Goal: Task Accomplishment & Management: Manage account settings

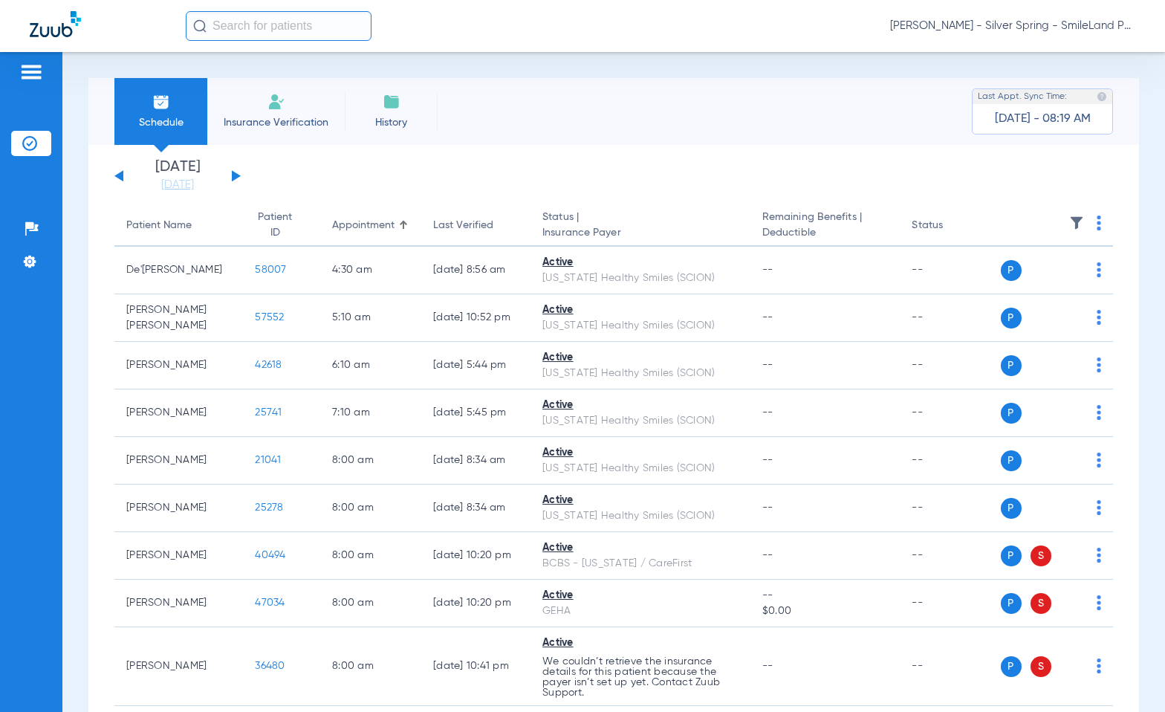
click at [506, 224] on img at bounding box center [1099, 223] width 4 height 15
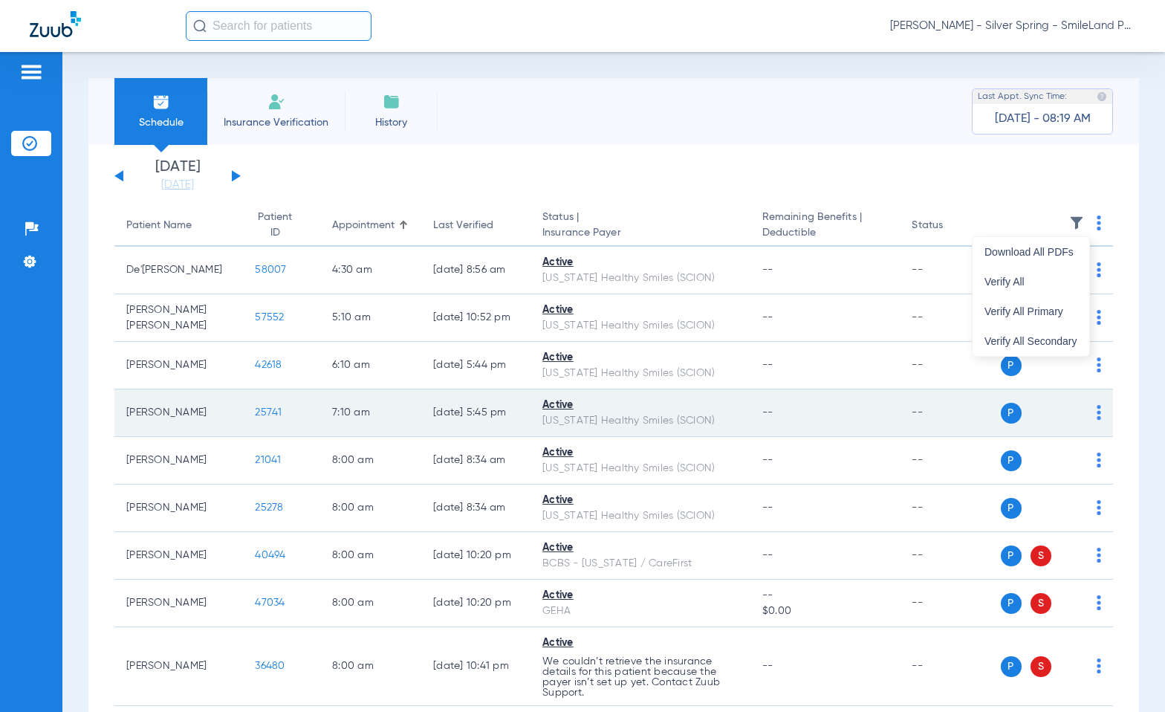
drag, startPoint x: 1048, startPoint y: 314, endPoint x: 722, endPoint y: 433, distance: 346.8
click at [506, 313] on span "Verify All Primary" at bounding box center [1031, 311] width 93 height 10
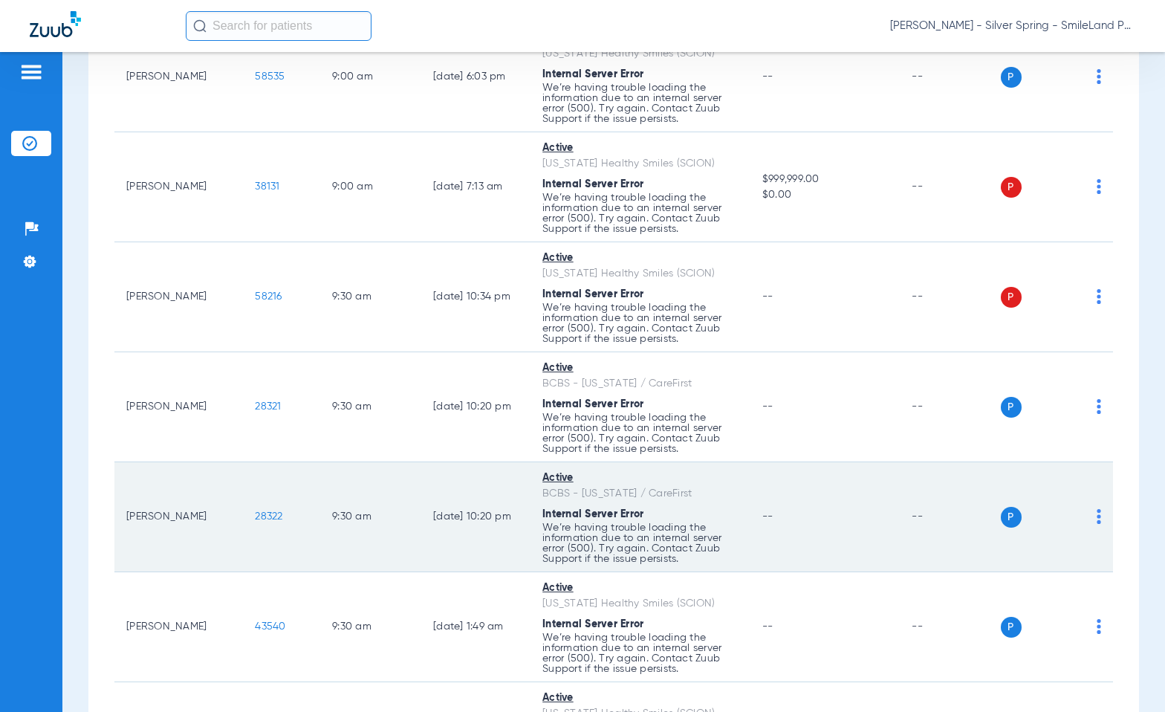
scroll to position [3716, 0]
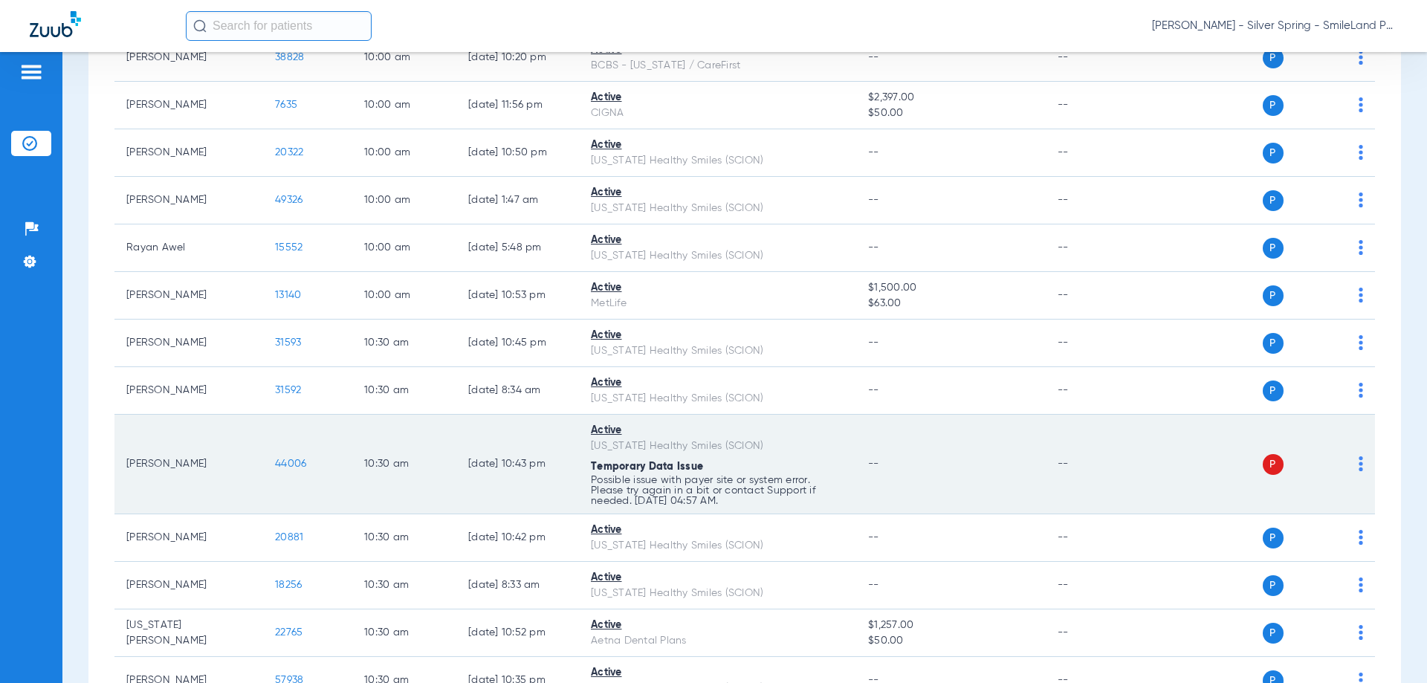
scroll to position [2898, 0]
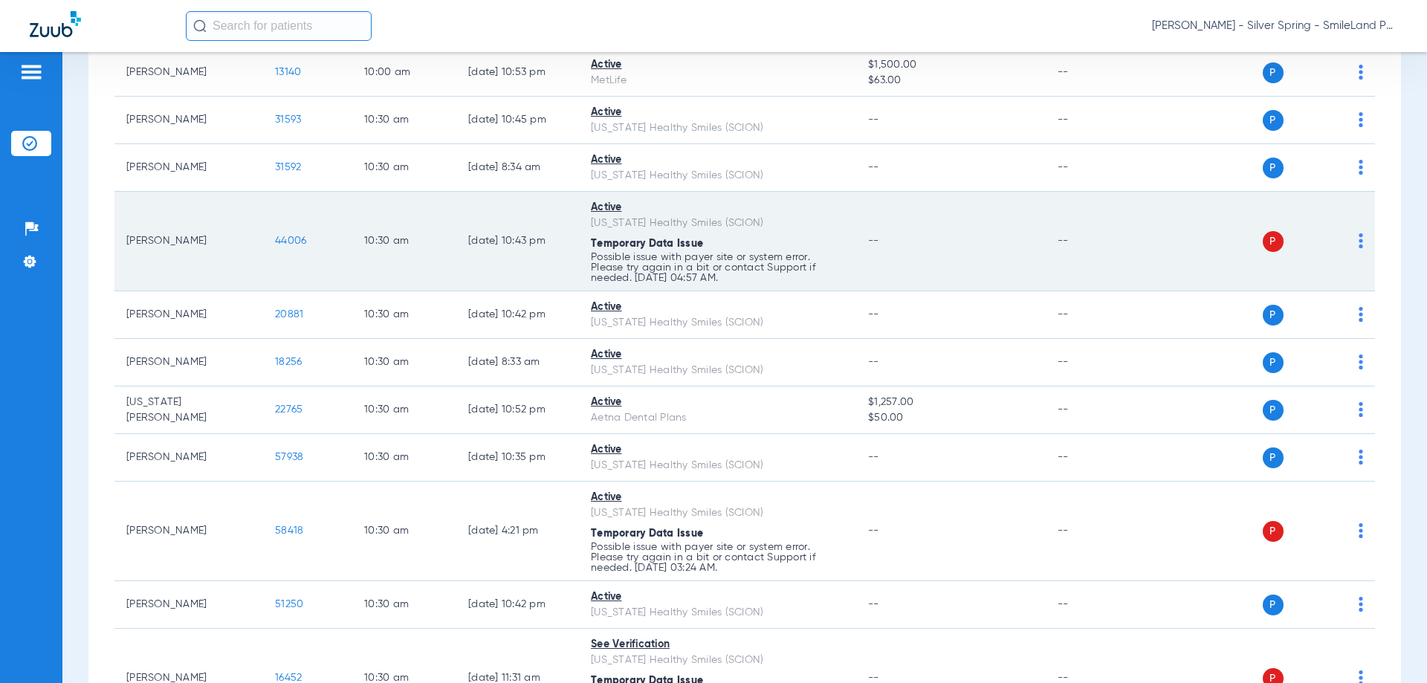
click at [180, 256] on td "[PERSON_NAME]" at bounding box center [188, 242] width 149 height 100
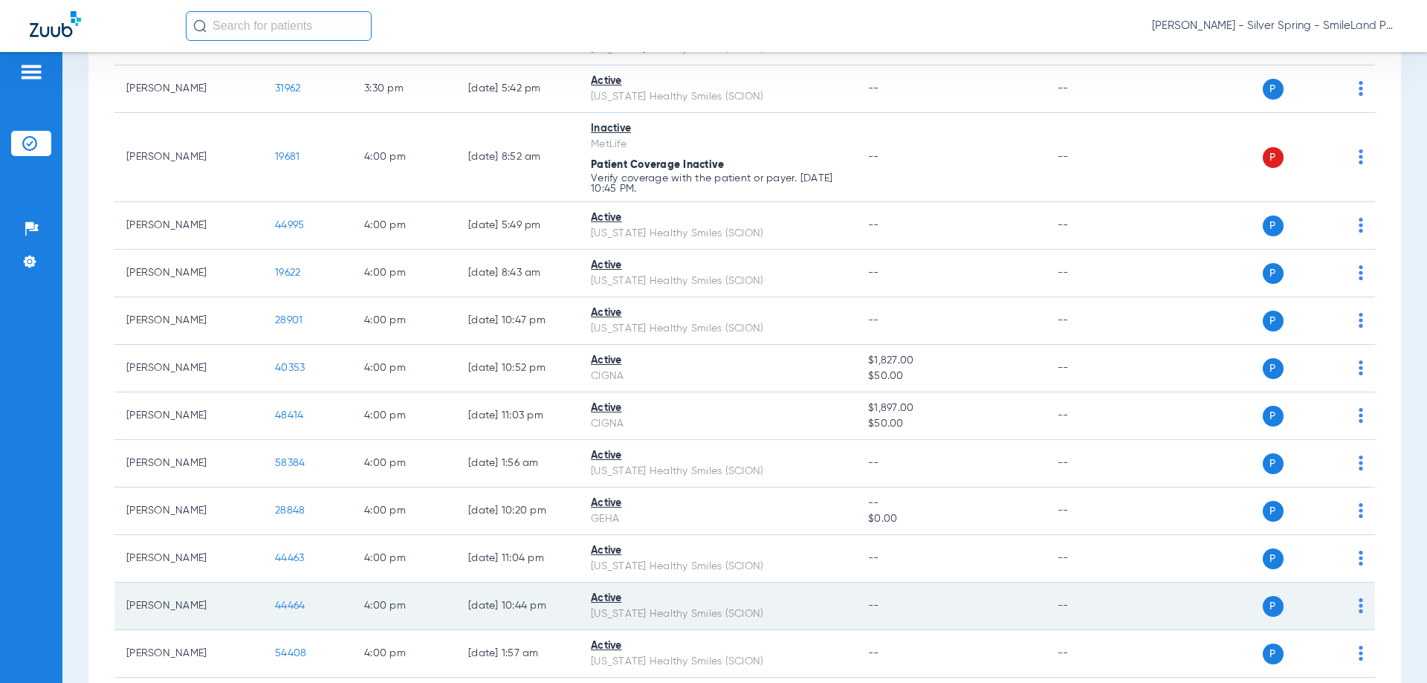
scroll to position [7416, 0]
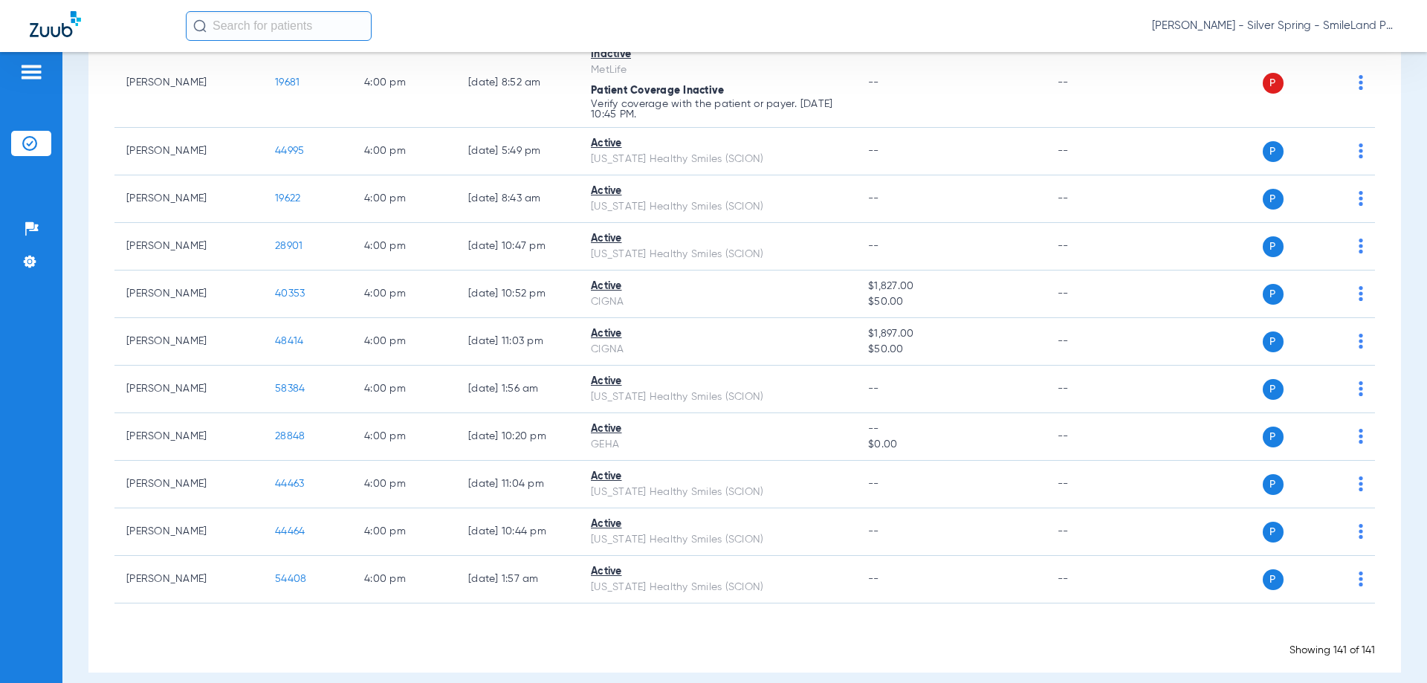
click at [1165, 25] on span "[PERSON_NAME] - Silver Spring - SmileLand PD" at bounding box center [1274, 26] width 245 height 15
click at [1165, 85] on span "Log out" at bounding box center [1341, 82] width 83 height 10
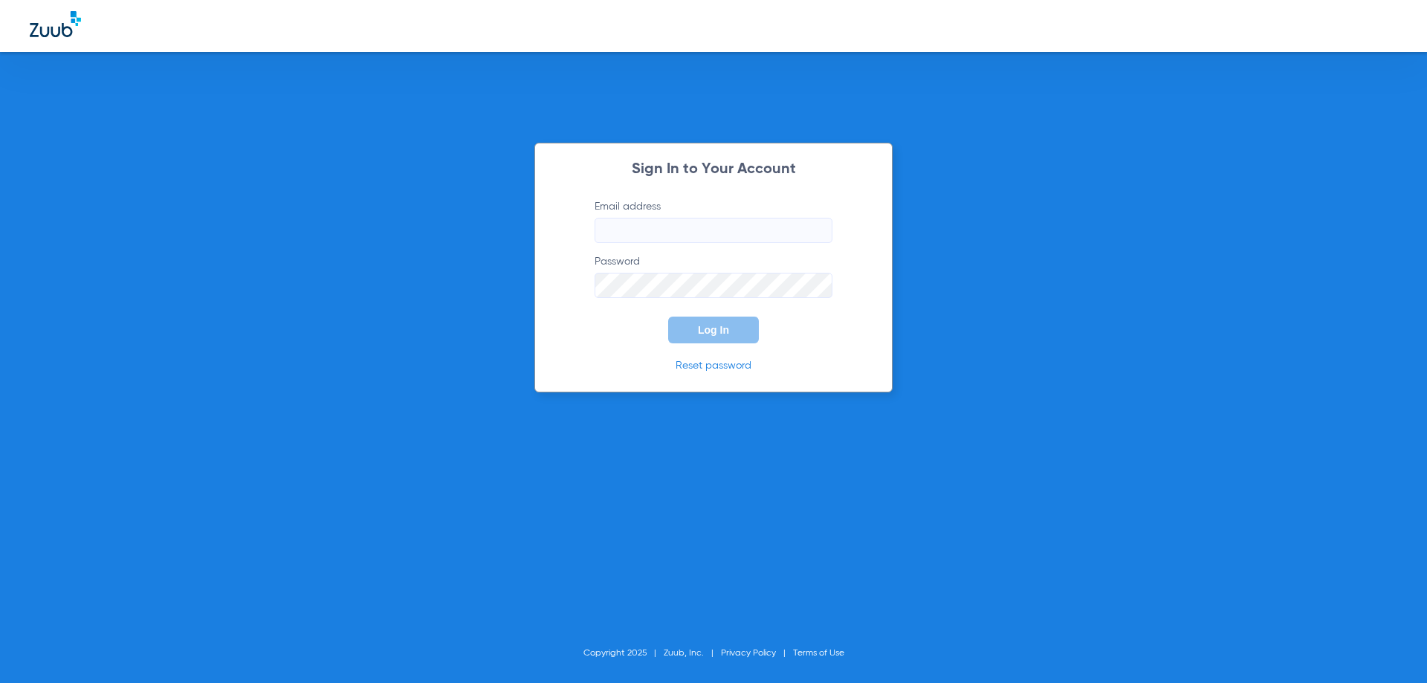
type input "frontdesk@smilelandpd.com"
click at [726, 332] on span "Log In" at bounding box center [713, 330] width 31 height 12
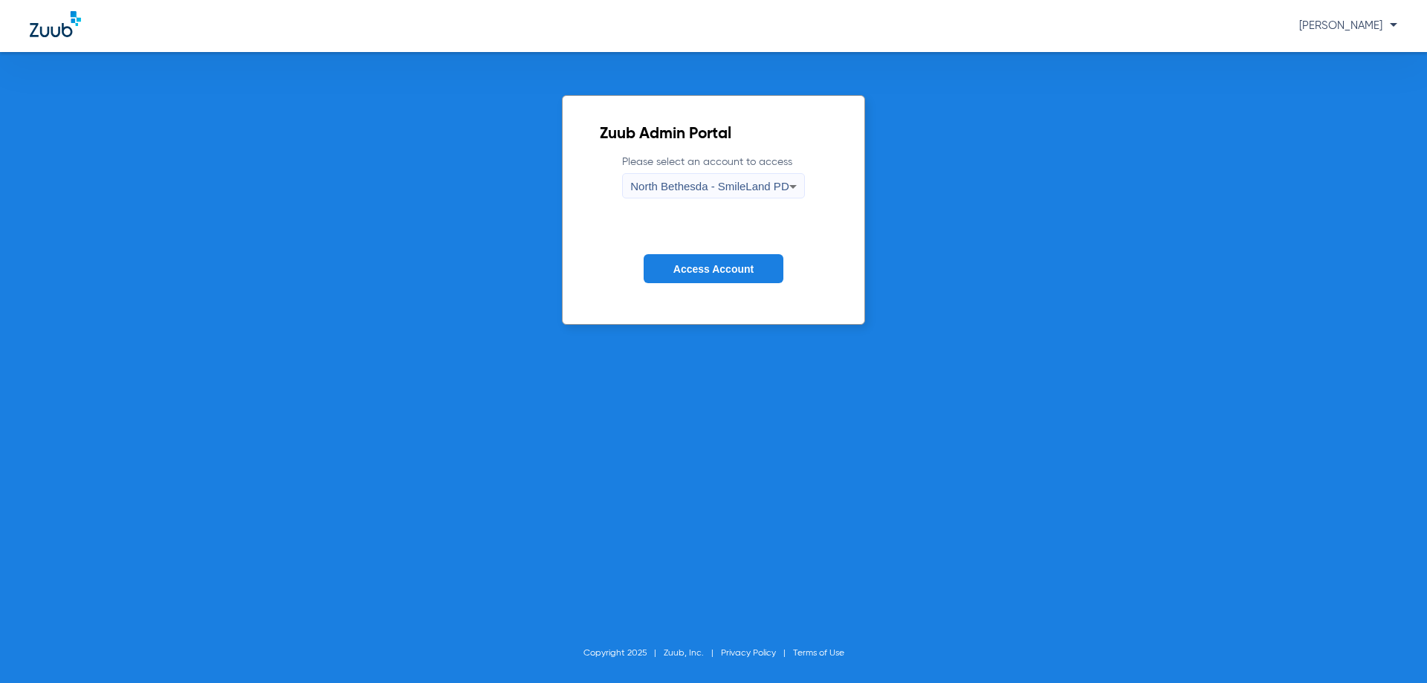
click at [684, 193] on div "North Bethesda - SmileLand PD" at bounding box center [709, 186] width 158 height 25
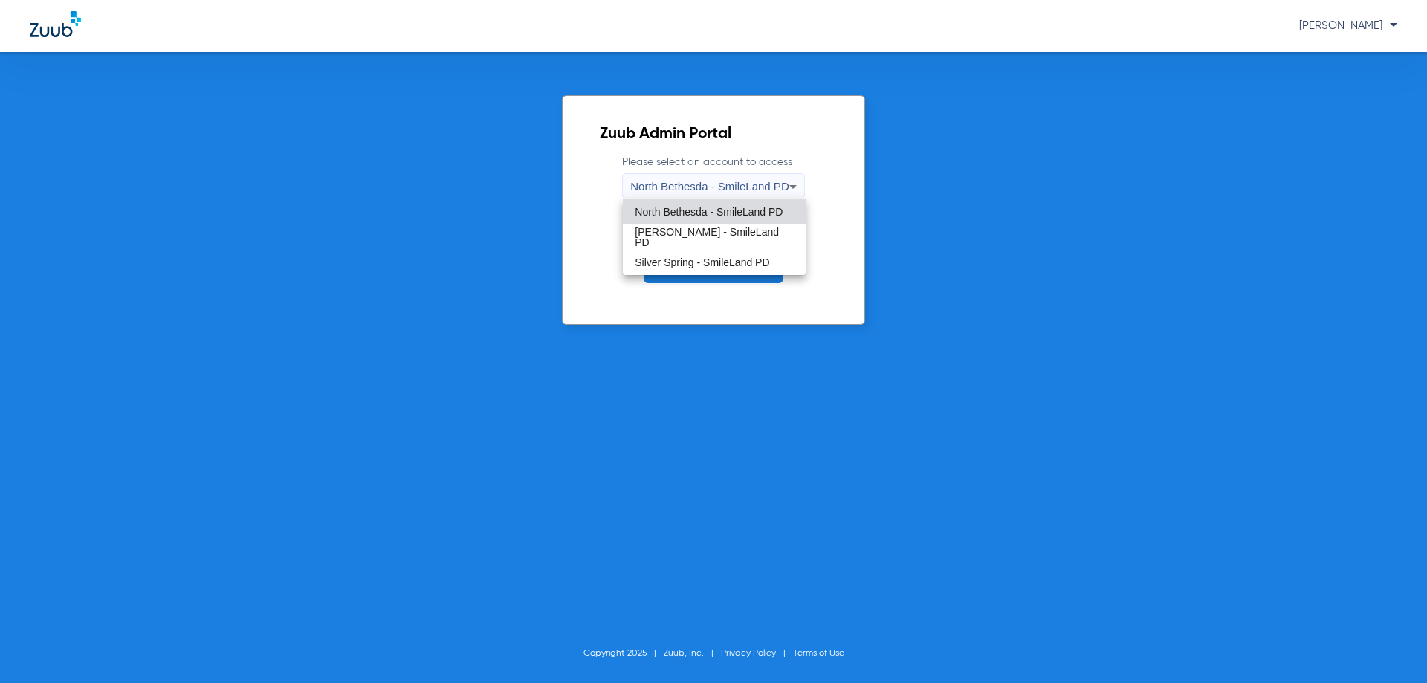
click at [684, 207] on span "North Bethesda - SmileLand PD" at bounding box center [709, 212] width 148 height 10
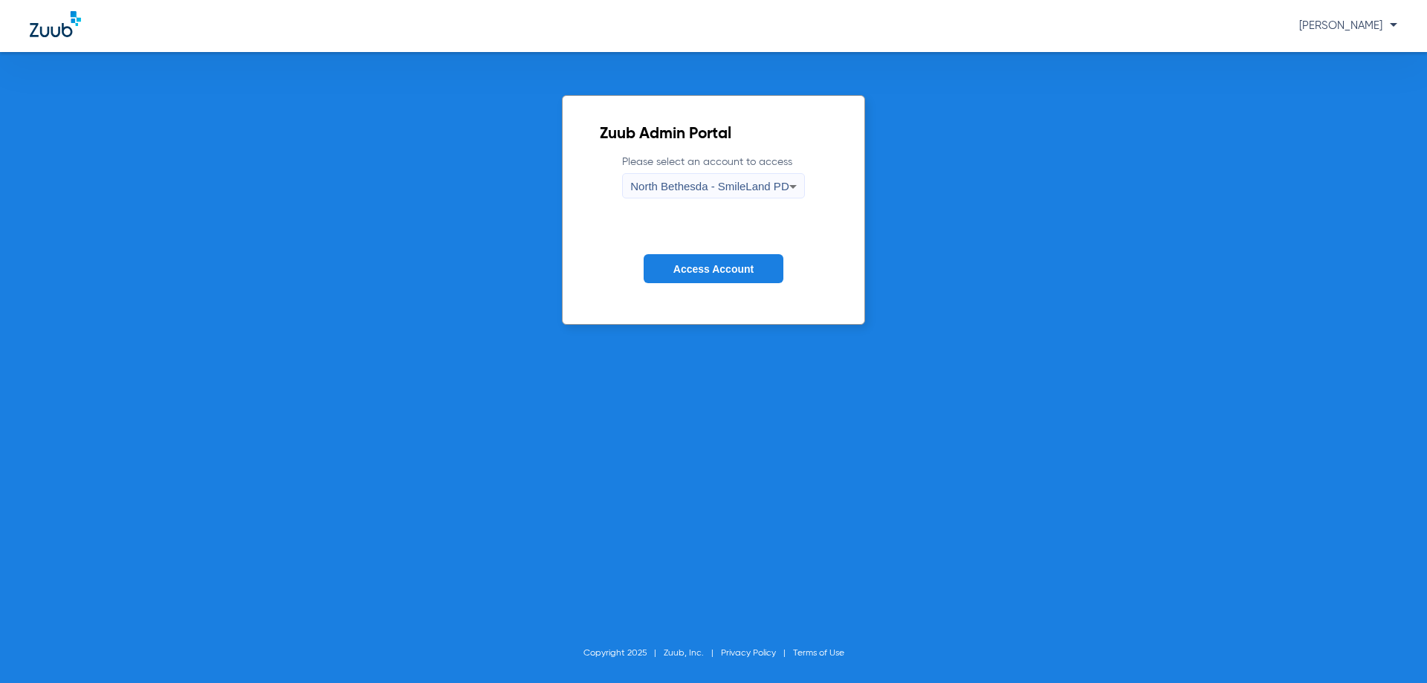
click at [718, 265] on span "Access Account" at bounding box center [713, 269] width 80 height 12
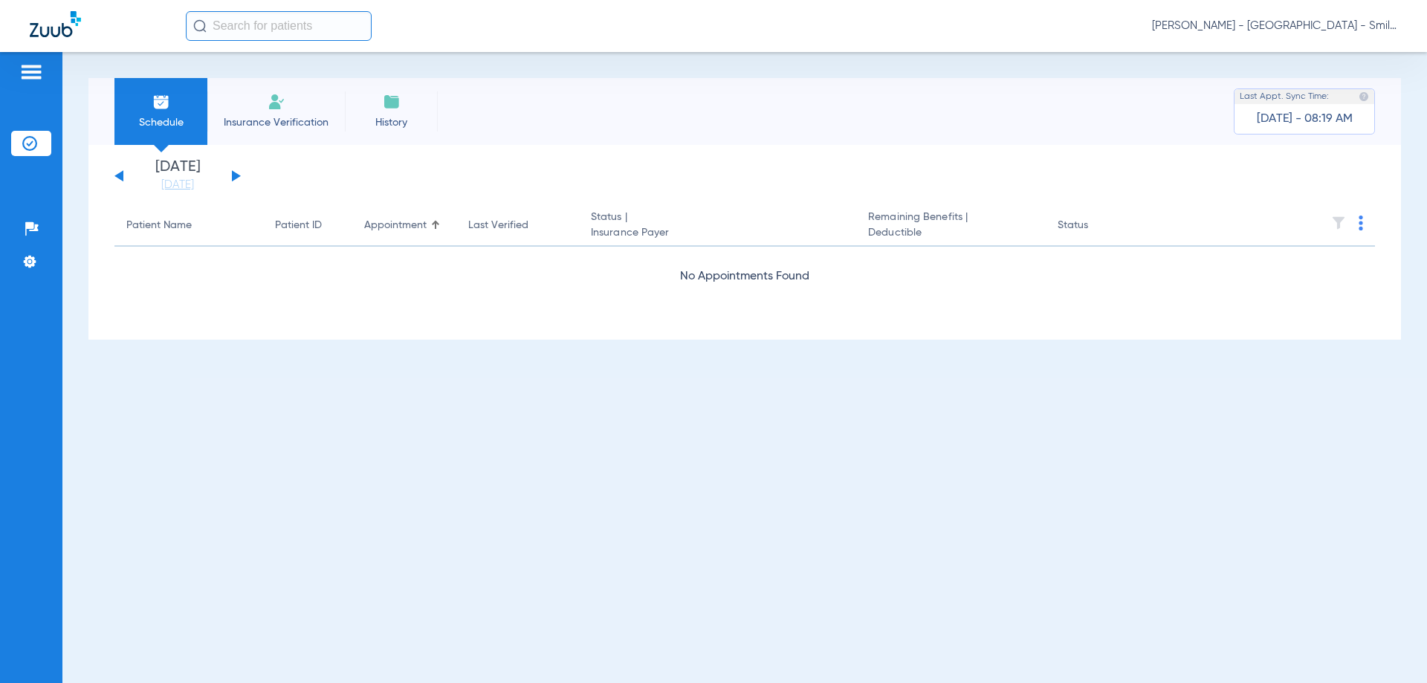
click at [1165, 19] on span "Reza Beheshti - North Bethesda - SmileLand PD" at bounding box center [1274, 26] width 245 height 15
click at [632, 151] on div at bounding box center [713, 341] width 1427 height 683
click at [1165, 28] on span "Reza Beheshti - North Bethesda - SmileLand PD" at bounding box center [1274, 26] width 245 height 15
click at [1165, 80] on span "Log out" at bounding box center [1341, 82] width 83 height 10
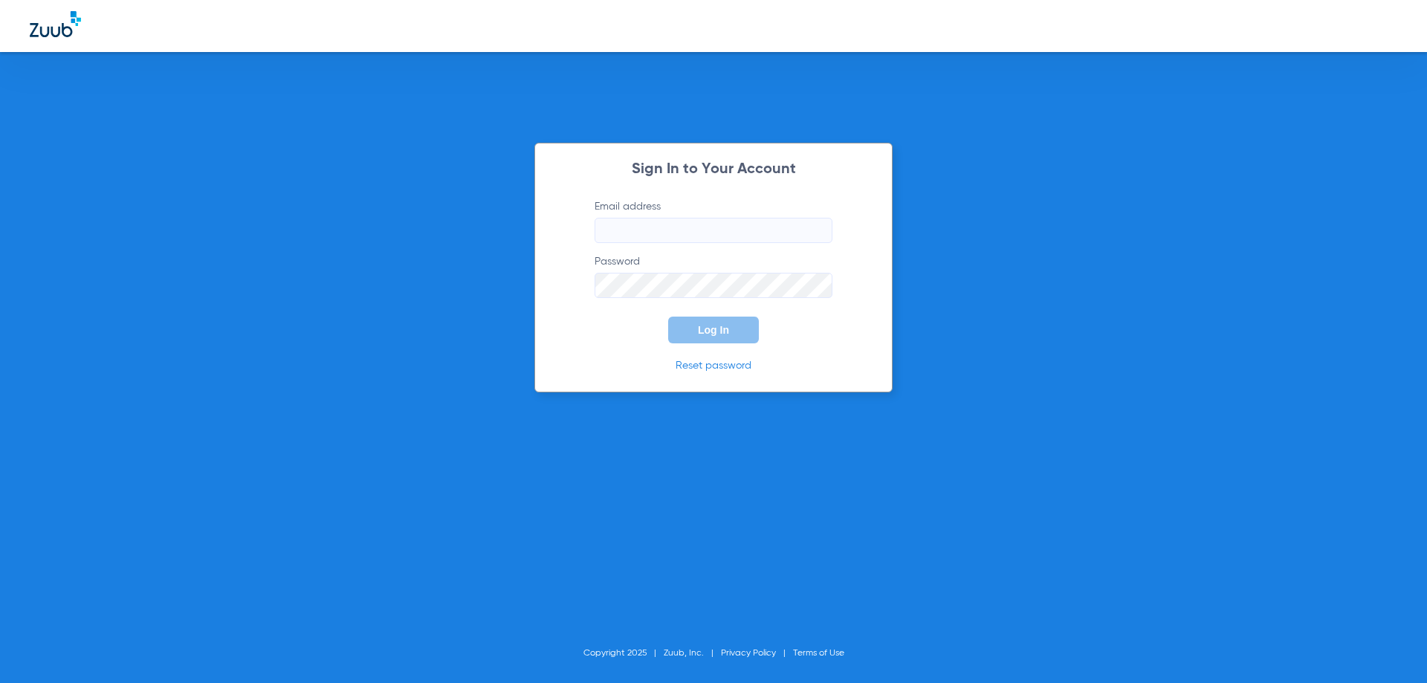
type input "frontdesk@smilelandpd.com"
click at [693, 331] on button "Log In" at bounding box center [713, 330] width 91 height 27
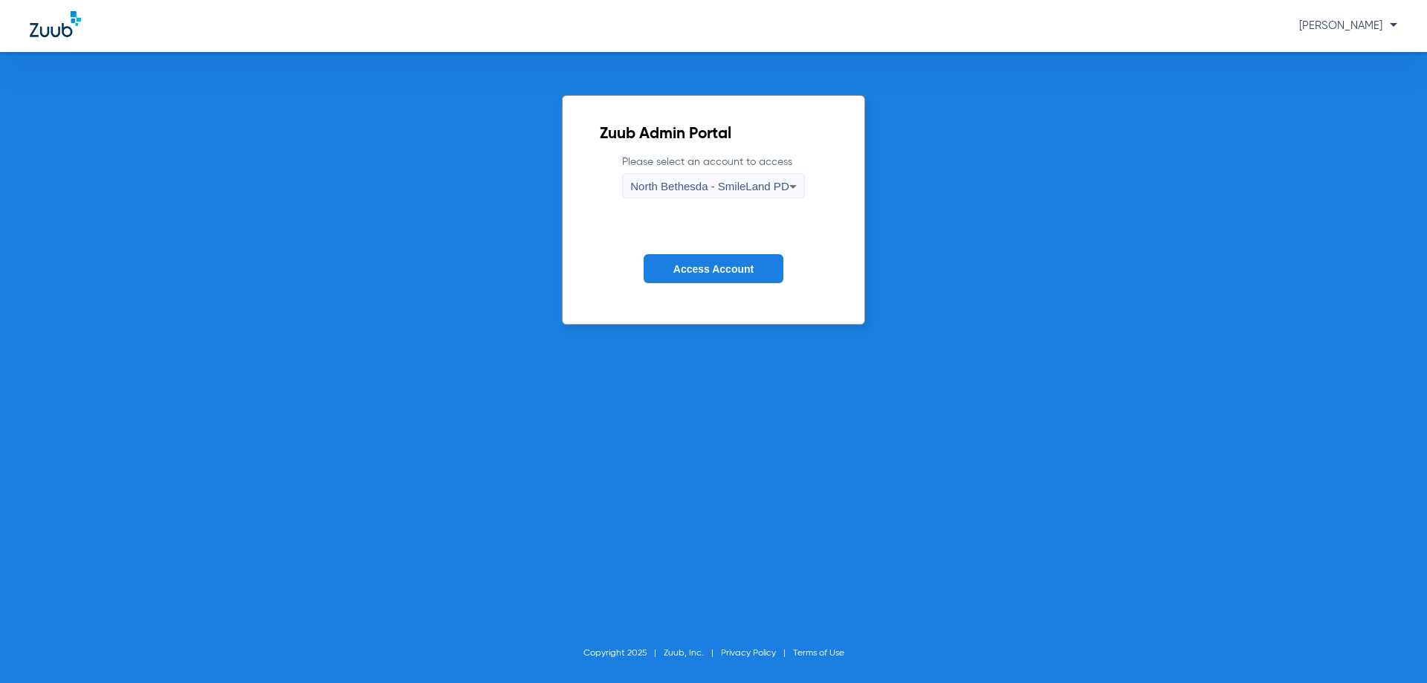
click at [662, 181] on span "North Bethesda - SmileLand PD" at bounding box center [709, 186] width 158 height 13
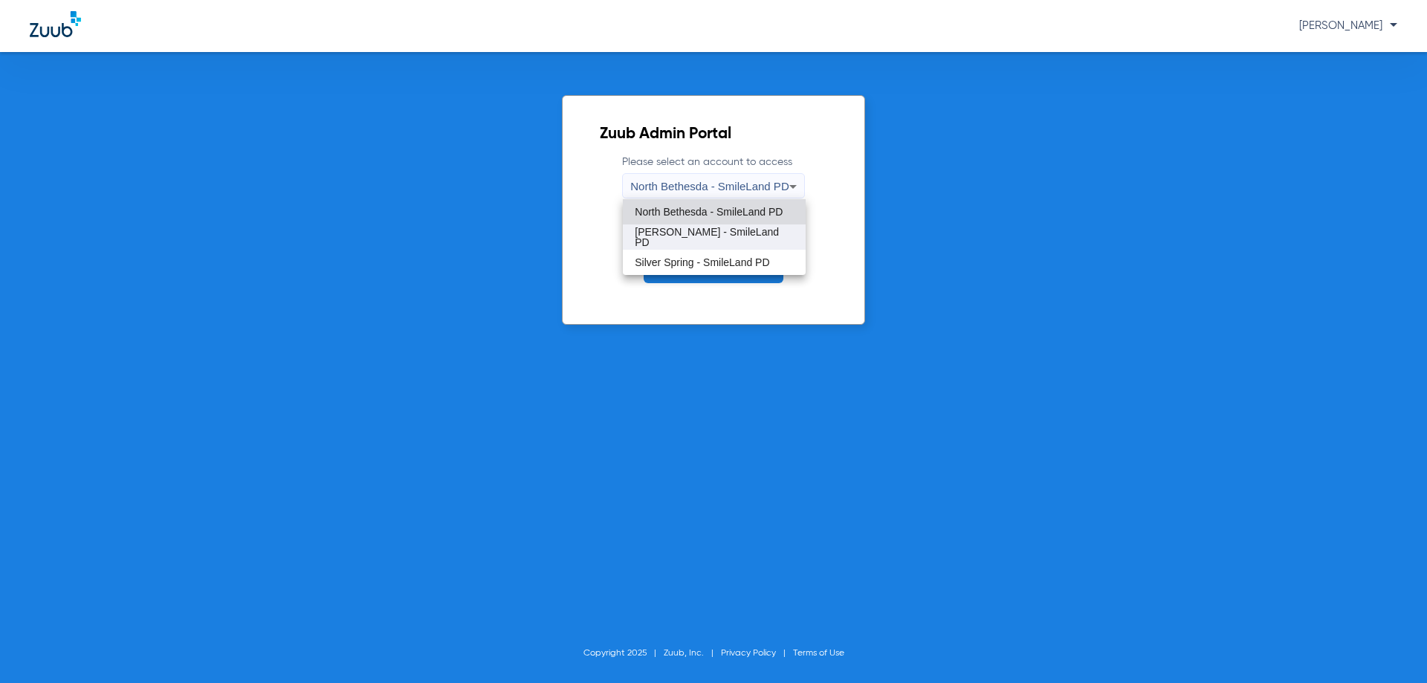
click at [673, 243] on mat-option "Shady Grove - SmileLand PD" at bounding box center [714, 236] width 182 height 25
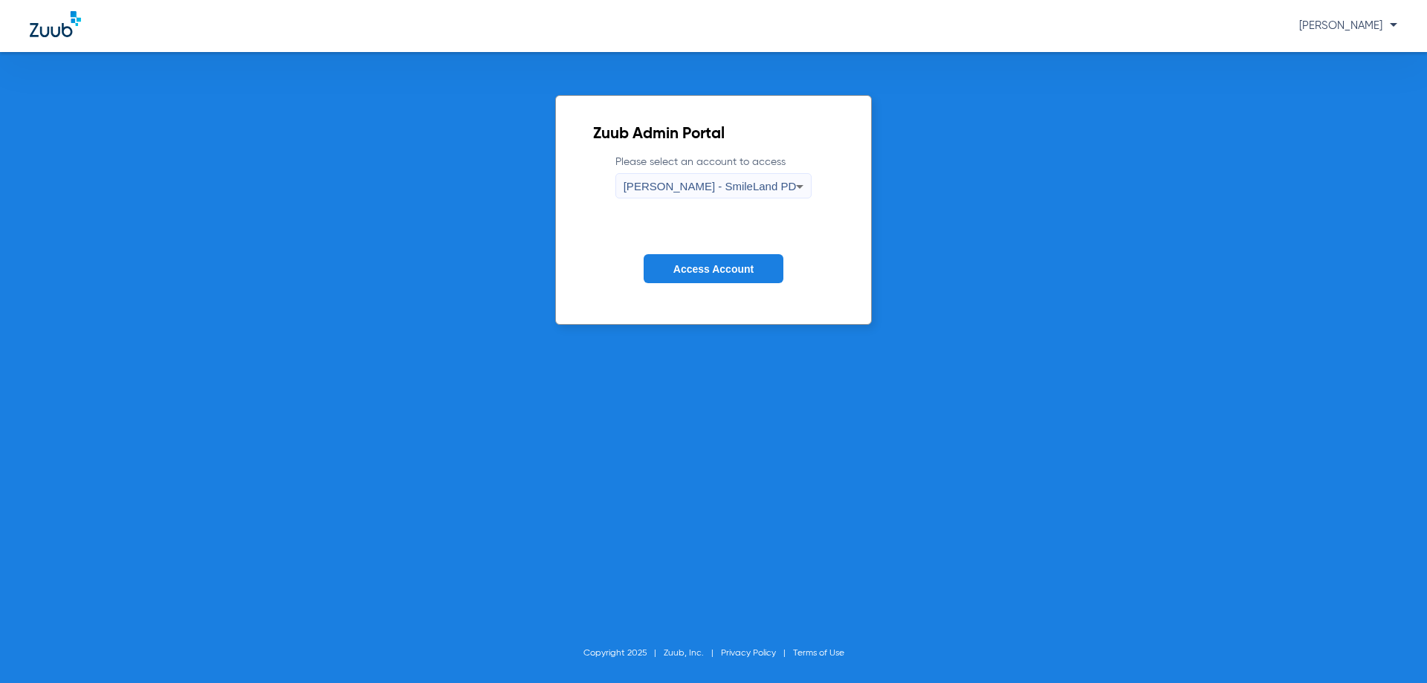
click at [722, 267] on span "Access Account" at bounding box center [713, 269] width 80 height 12
